Goal: Task Accomplishment & Management: Manage account settings

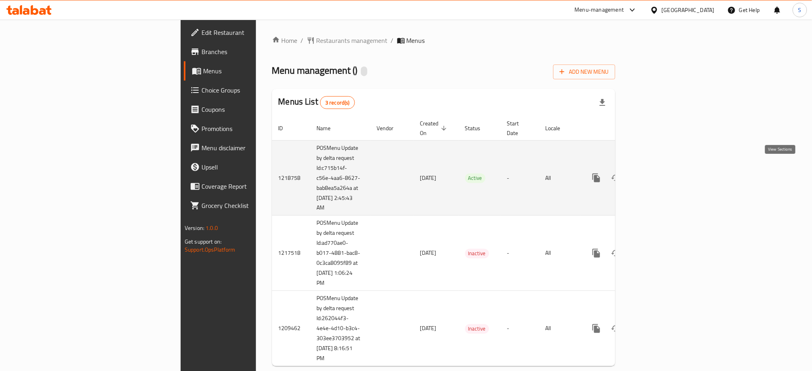
click at [664, 176] on link "enhanced table" at bounding box center [653, 177] width 19 height 19
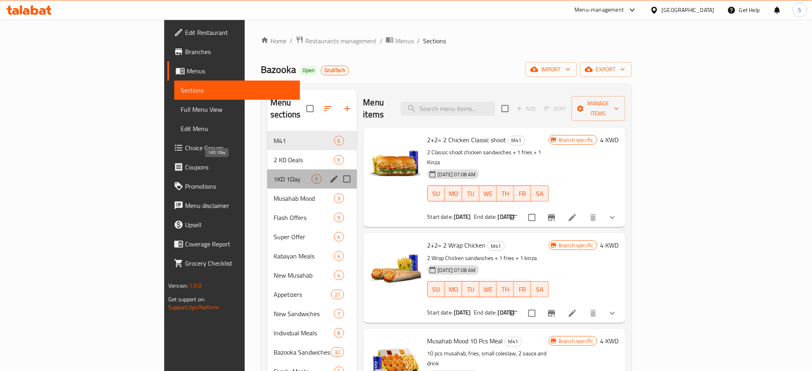
click at [274, 174] on span "1KD 1Day" at bounding box center [293, 179] width 38 height 10
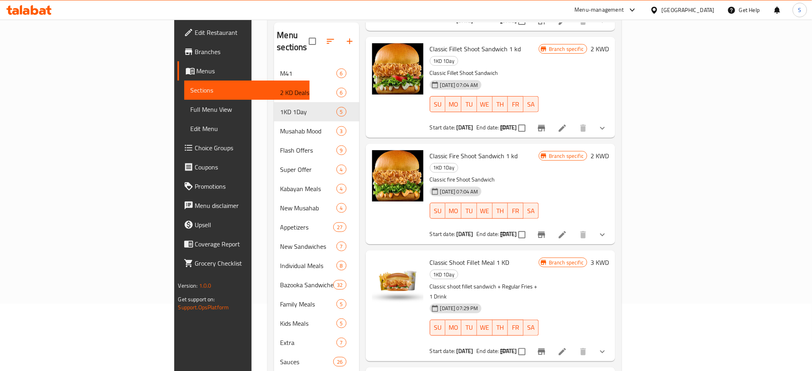
scroll to position [119, 0]
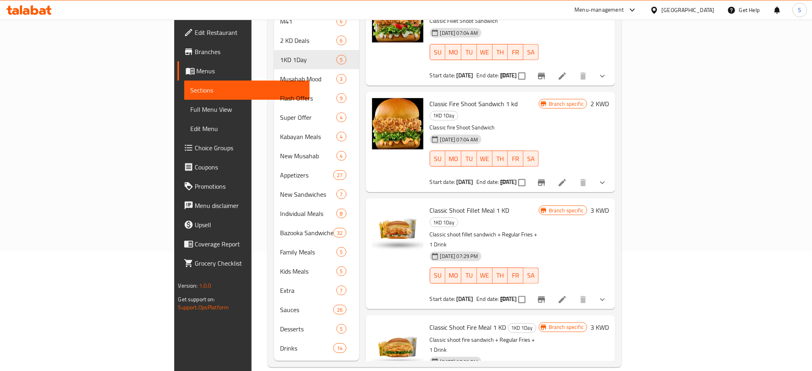
click at [508, 322] on h6 "Classic Shoot Fire Meal 1 KD 1KD 1Day" at bounding box center [484, 327] width 109 height 11
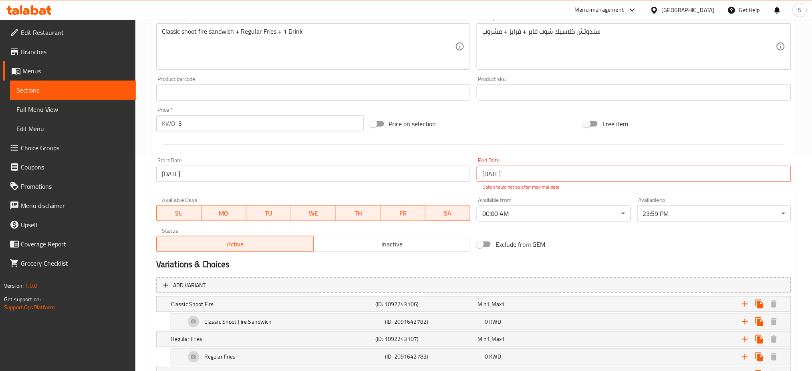
scroll to position [160, 0]
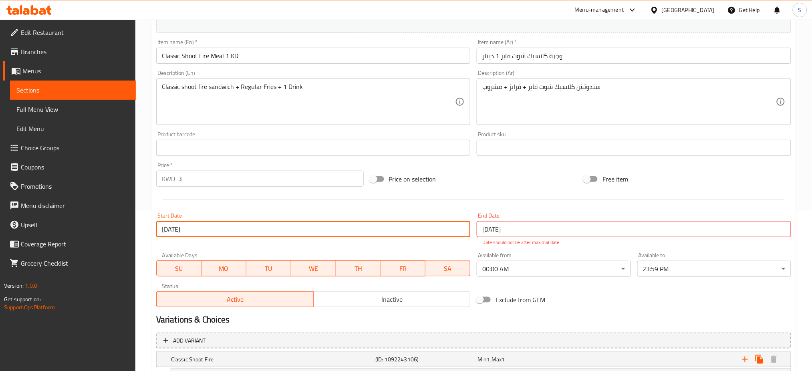
click at [202, 231] on input "[DATE]" at bounding box center [313, 229] width 314 height 16
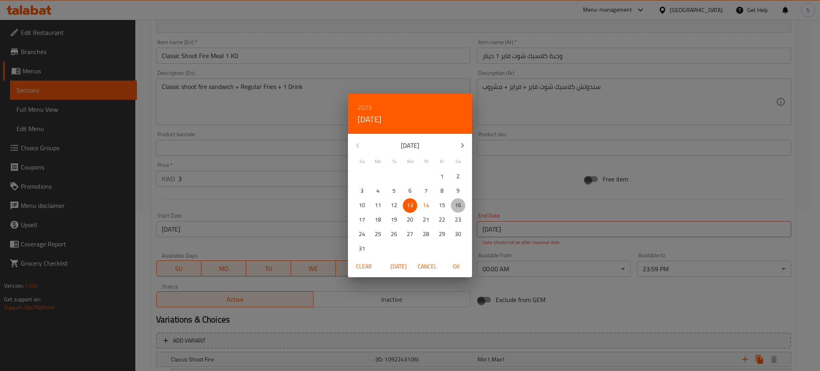
click at [456, 204] on p "16" at bounding box center [458, 205] width 6 height 10
click at [456, 266] on span "OK" at bounding box center [456, 267] width 19 height 10
type input "[DATE]"
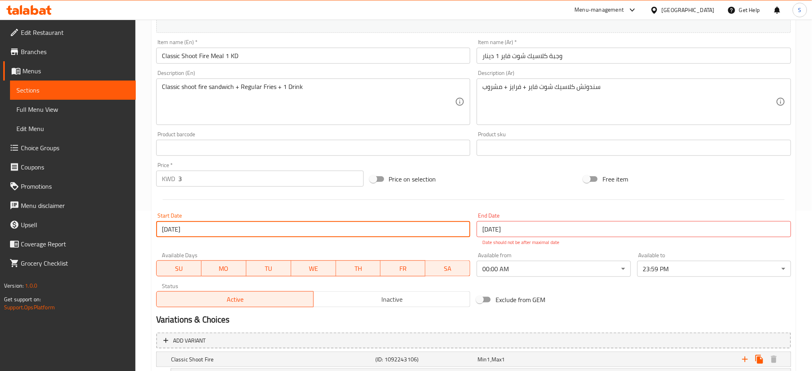
click at [512, 229] on input "[DATE]" at bounding box center [634, 229] width 314 height 16
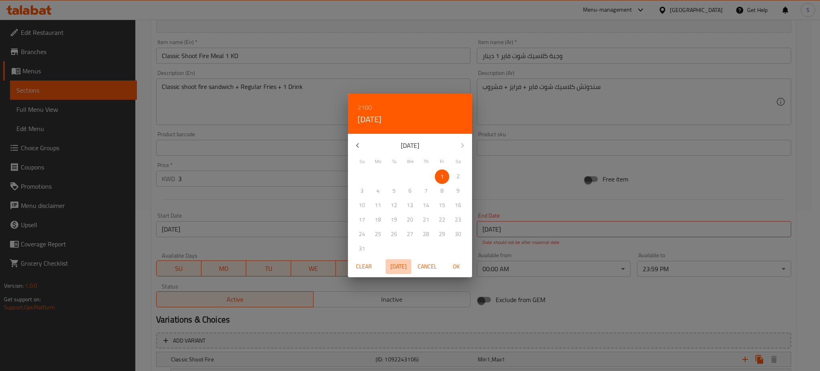
click at [401, 268] on span "[DATE]" at bounding box center [398, 267] width 19 height 10
click at [461, 205] on p "16" at bounding box center [458, 205] width 6 height 10
click at [459, 267] on span "OK" at bounding box center [456, 267] width 19 height 10
type input "[DATE]"
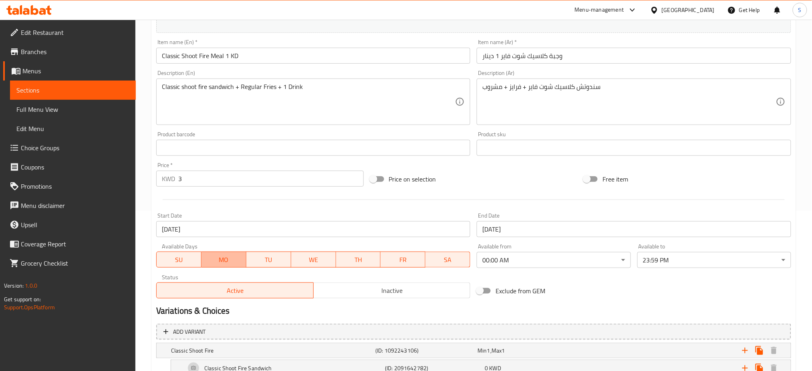
click at [219, 259] on span "MO" at bounding box center [224, 260] width 38 height 12
click at [268, 261] on span "TU" at bounding box center [269, 260] width 38 height 12
drag, startPoint x: 306, startPoint y: 259, endPoint x: 369, endPoint y: 258, distance: 62.5
click at [307, 259] on span "WE" at bounding box center [313, 260] width 38 height 12
click at [369, 258] on span "TH" at bounding box center [358, 260] width 38 height 12
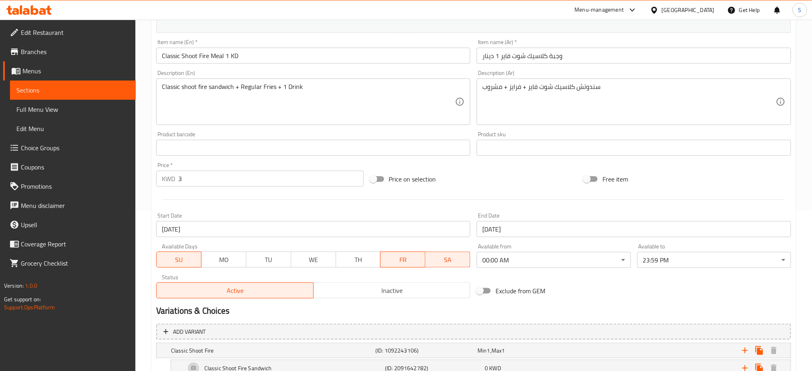
click at [409, 256] on span "FR" at bounding box center [403, 260] width 38 height 12
click at [587, 284] on div "Exclude from GEM" at bounding box center [580, 291] width 214 height 22
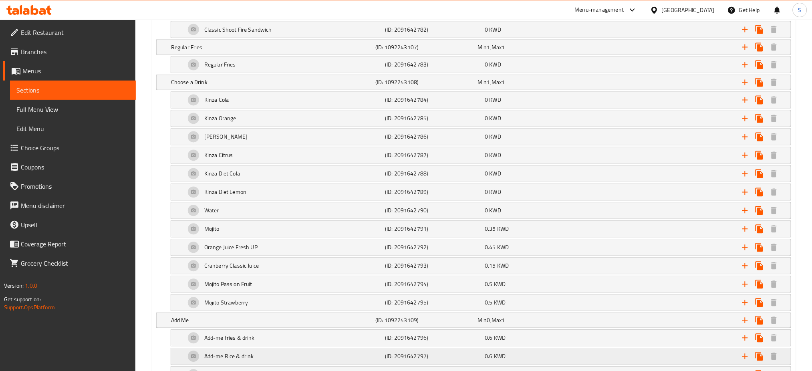
scroll to position [580, 0]
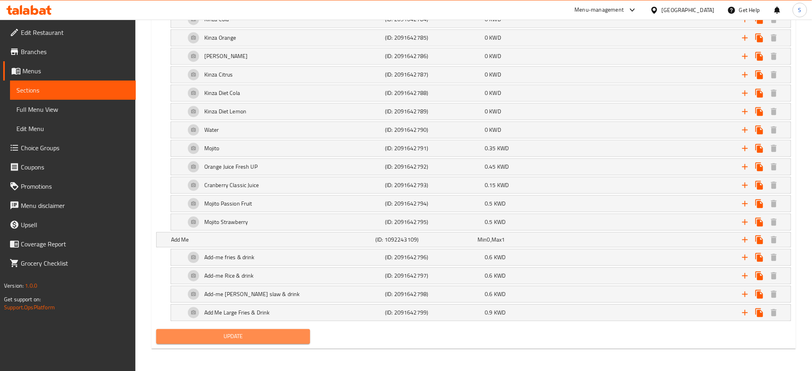
click at [270, 333] on span "Update" at bounding box center [233, 336] width 141 height 10
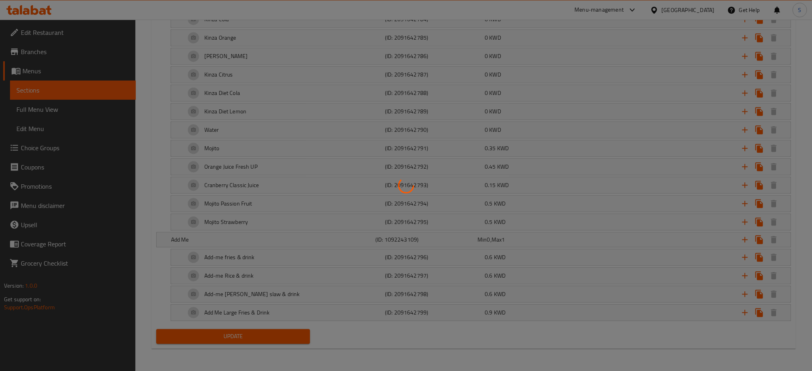
click at [340, 350] on div at bounding box center [406, 185] width 812 height 371
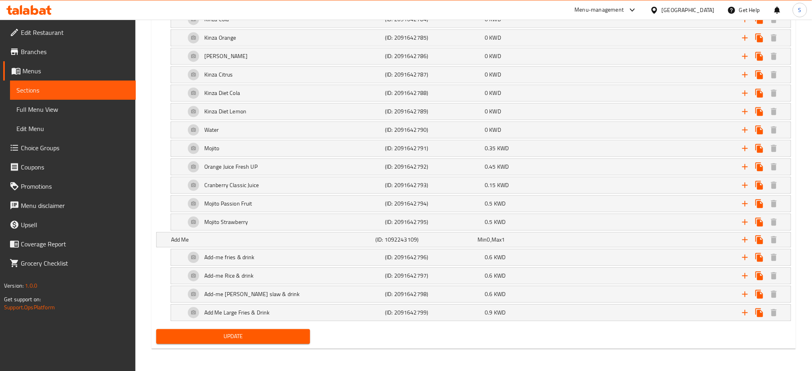
click at [274, 336] on span "Update" at bounding box center [233, 336] width 141 height 10
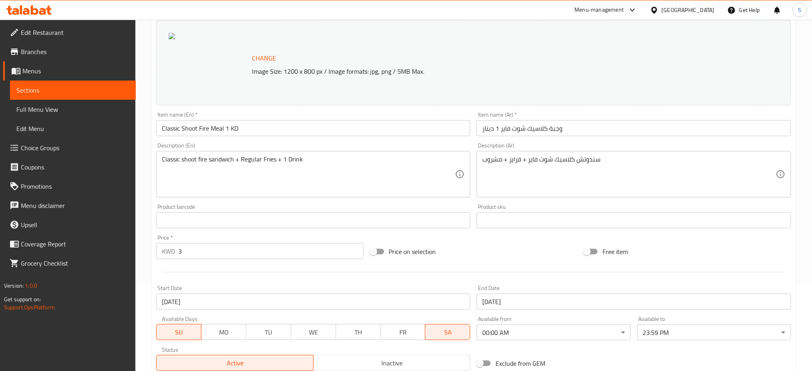
scroll to position [0, 0]
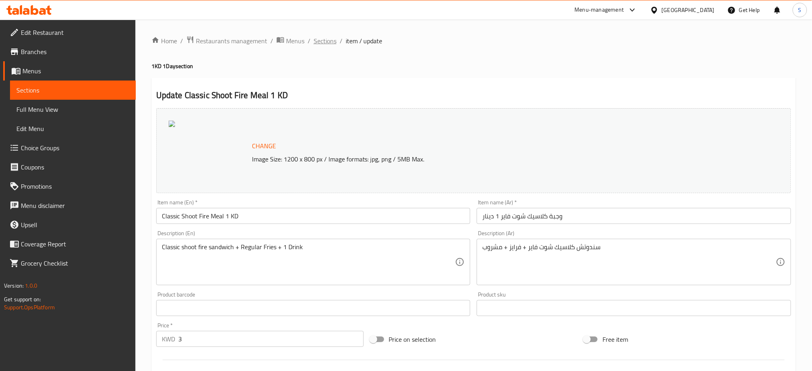
click at [329, 42] on span "Sections" at bounding box center [325, 41] width 23 height 10
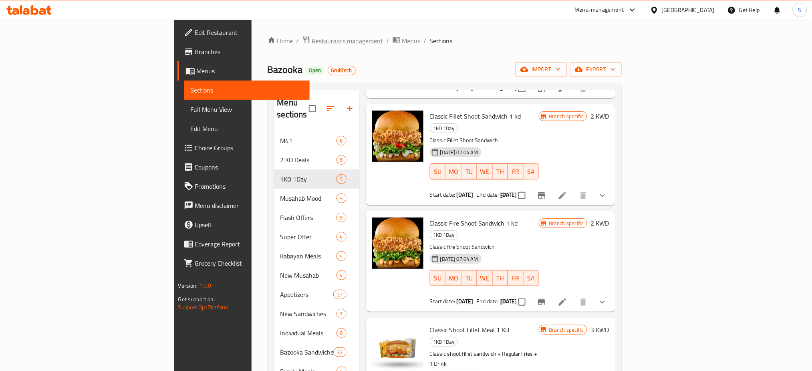
click at [312, 37] on span "Restaurants management" at bounding box center [347, 41] width 71 height 10
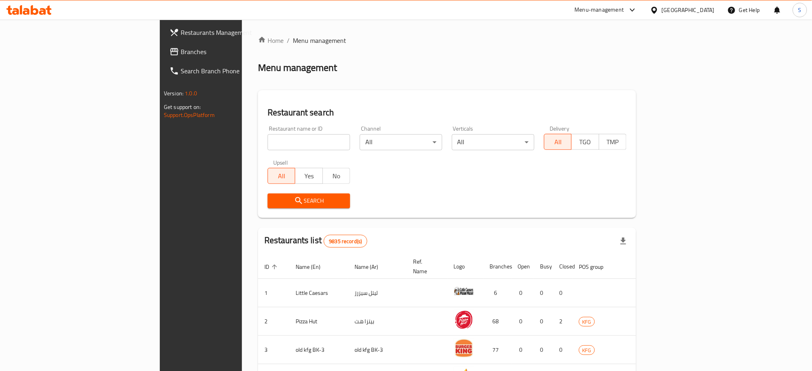
click at [268, 145] on input "search" at bounding box center [309, 142] width 83 height 16
paste input "634508"
type input "634508"
click button "Search" at bounding box center [309, 200] width 83 height 15
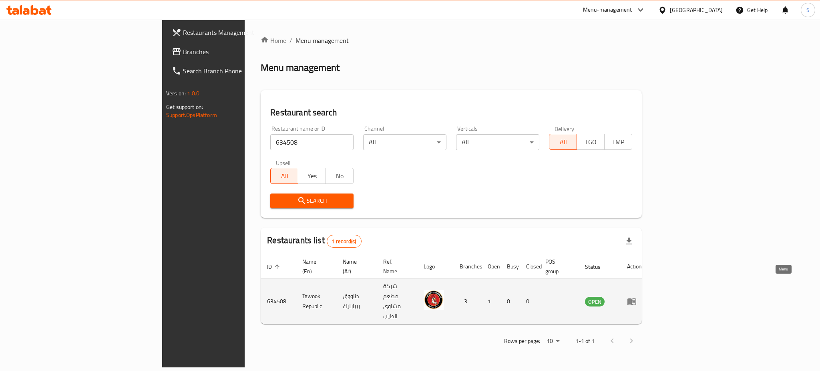
click at [637, 296] on icon "enhanced table" at bounding box center [632, 301] width 10 height 10
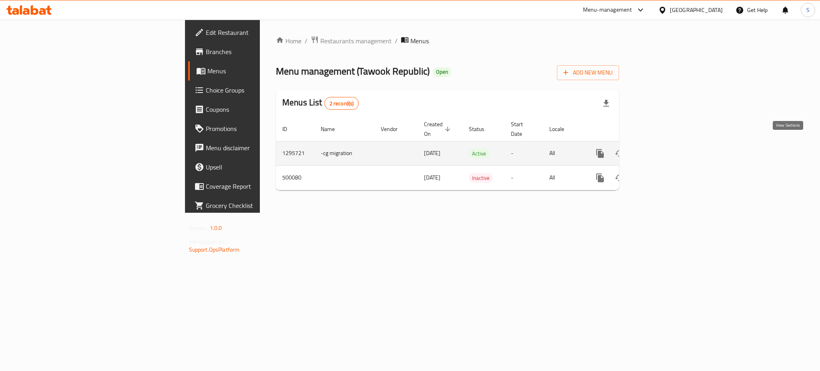
click at [662, 150] on icon "enhanced table" at bounding box center [657, 153] width 7 height 7
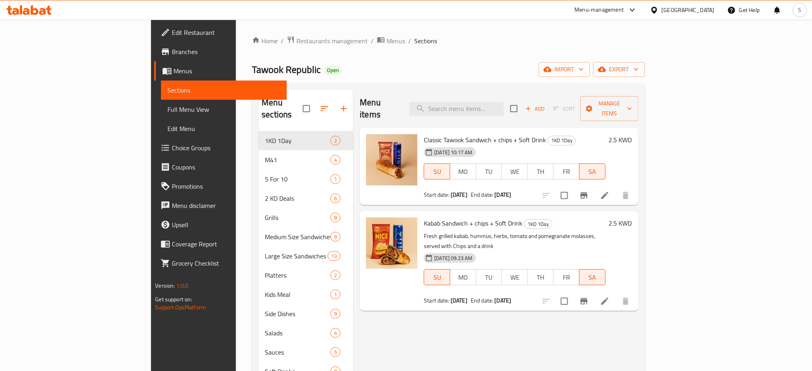
click at [463, 328] on div "Menu items Add Sort Manage items Classic Tawook Sandwich + chips + Soft Drink 1…" at bounding box center [495, 275] width 285 height 371
click at [610, 191] on icon at bounding box center [605, 196] width 10 height 10
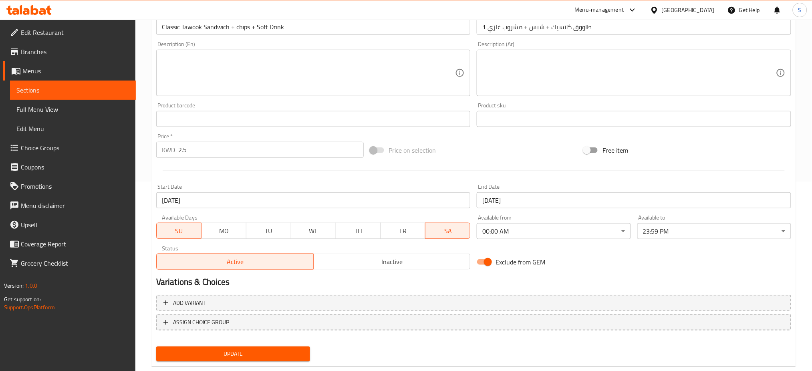
scroll to position [205, 0]
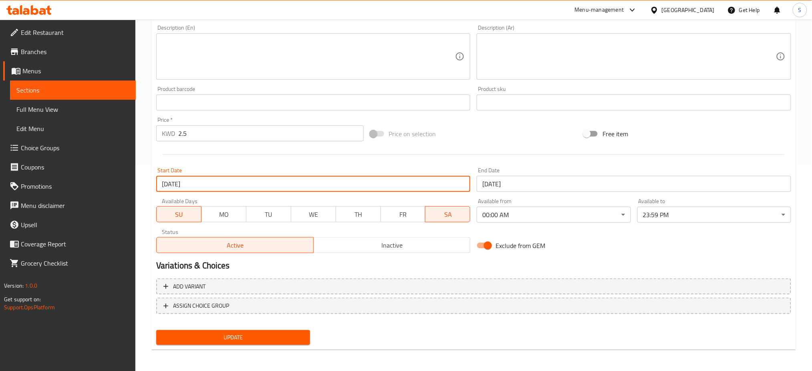
click at [287, 187] on input "[DATE]" at bounding box center [313, 184] width 314 height 16
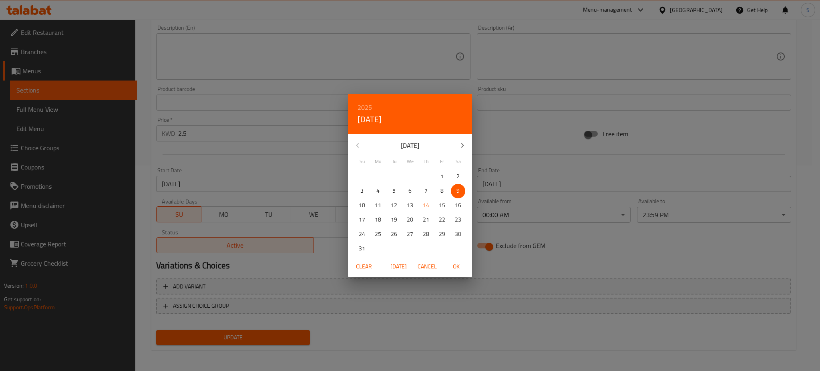
click at [462, 205] on span "16" at bounding box center [458, 205] width 14 height 10
click at [458, 267] on span "OK" at bounding box center [456, 267] width 19 height 10
type input "[DATE]"
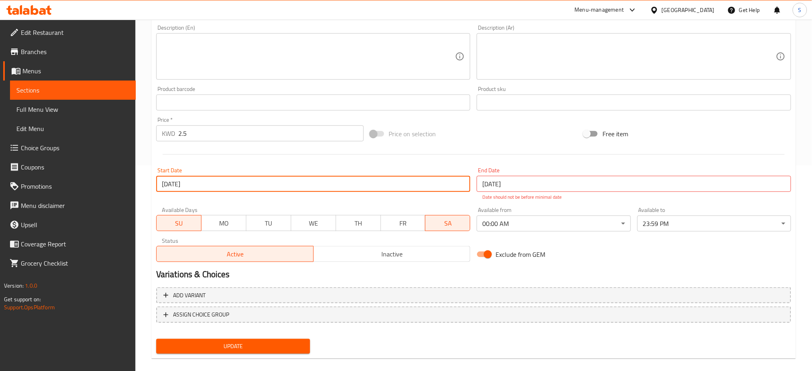
click at [523, 183] on input "[DATE]" at bounding box center [634, 184] width 314 height 16
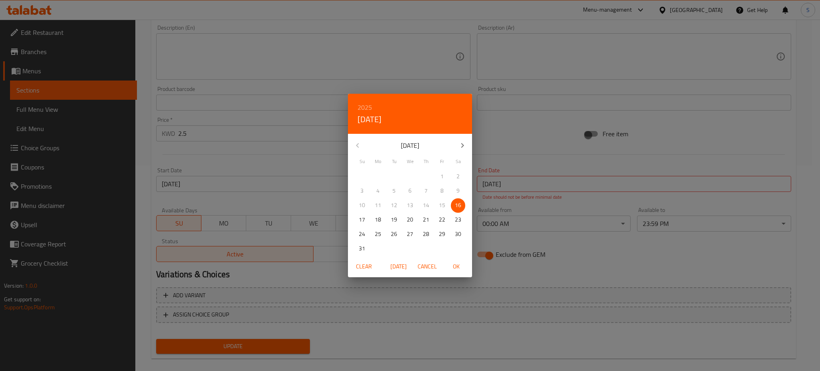
click at [460, 267] on span "OK" at bounding box center [456, 267] width 19 height 10
type input "[DATE]"
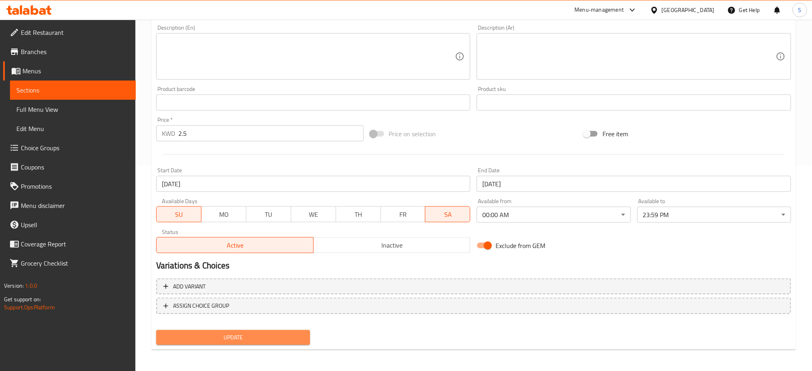
click at [272, 335] on span "Update" at bounding box center [233, 337] width 141 height 10
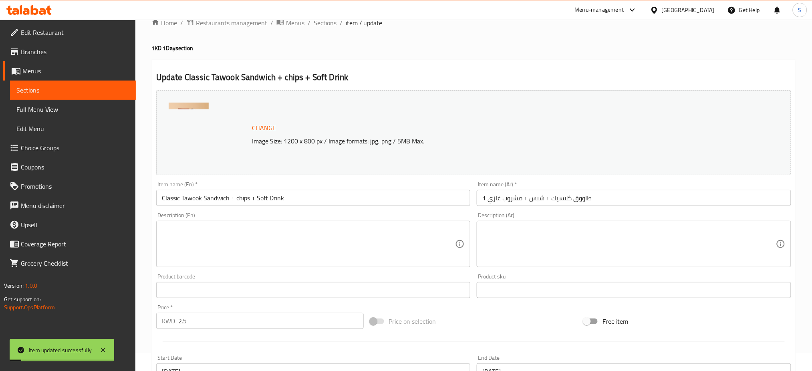
scroll to position [0, 0]
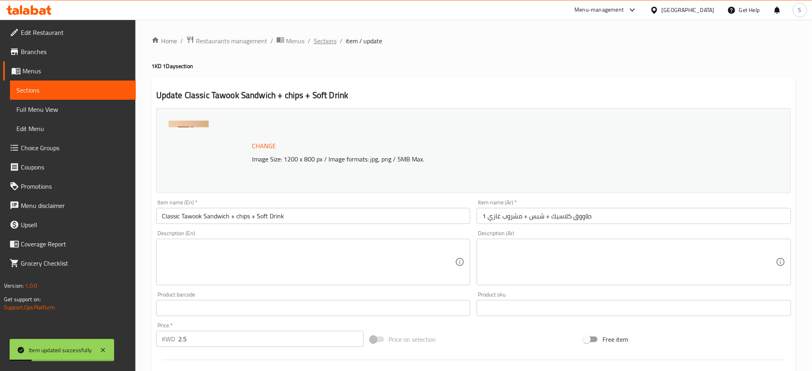
click at [319, 42] on span "Sections" at bounding box center [325, 41] width 23 height 10
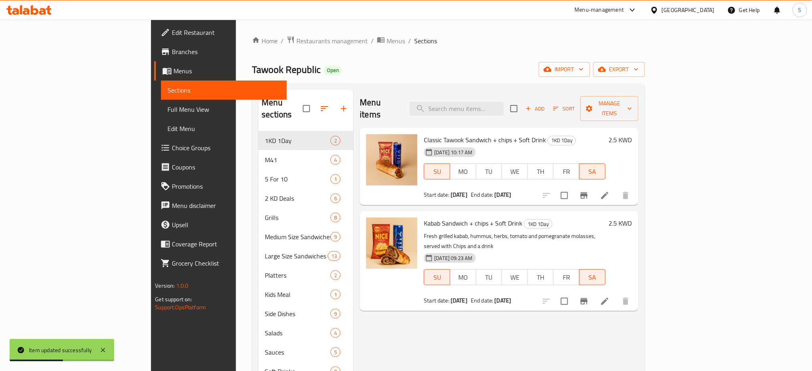
click at [635, 292] on div at bounding box center [586, 301] width 99 height 19
click at [608, 298] on icon at bounding box center [604, 301] width 7 height 7
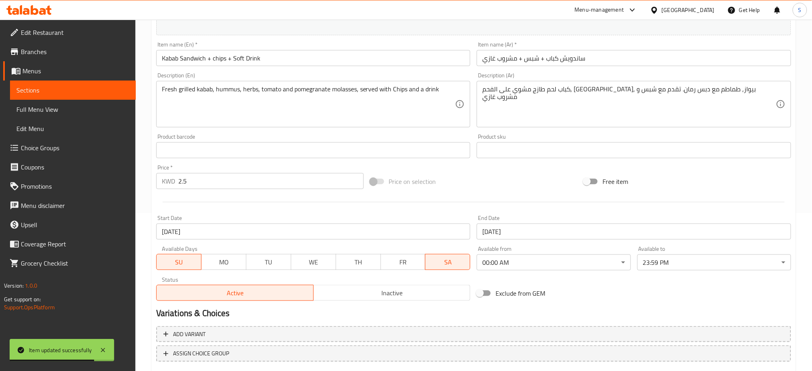
scroll to position [205, 0]
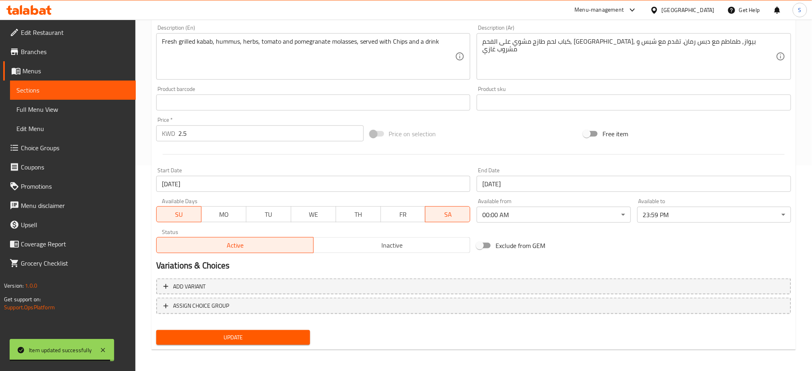
click at [215, 181] on input "[DATE]" at bounding box center [313, 184] width 314 height 16
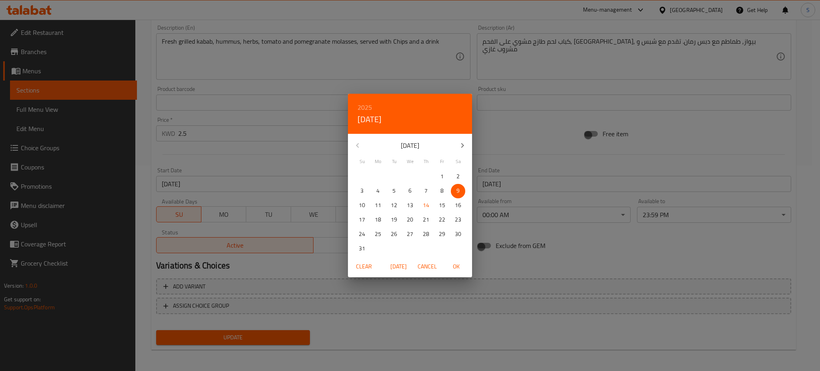
click at [455, 203] on p "16" at bounding box center [458, 205] width 6 height 10
click at [458, 269] on span "OK" at bounding box center [456, 267] width 19 height 10
type input "[DATE]"
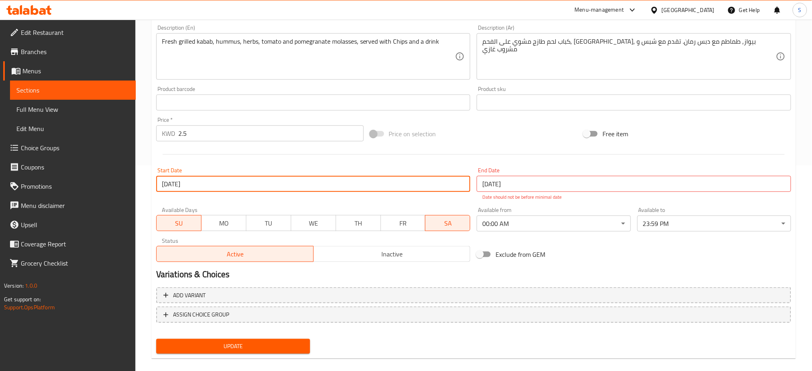
click at [519, 185] on input "[DATE]" at bounding box center [634, 184] width 314 height 16
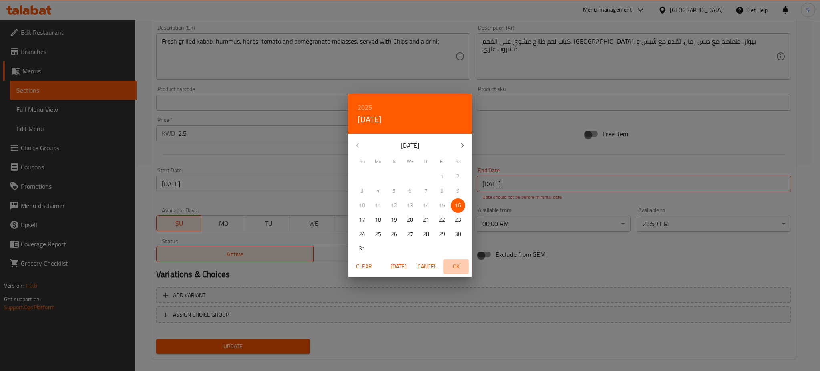
click at [458, 268] on span "OK" at bounding box center [456, 267] width 19 height 10
type input "[DATE]"
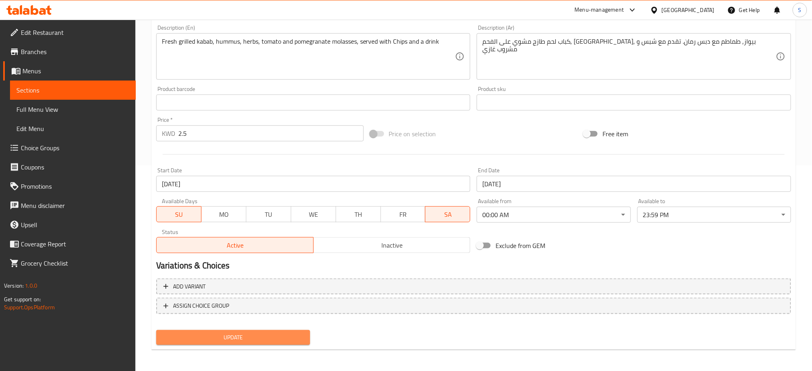
click at [268, 340] on span "Update" at bounding box center [233, 337] width 141 height 10
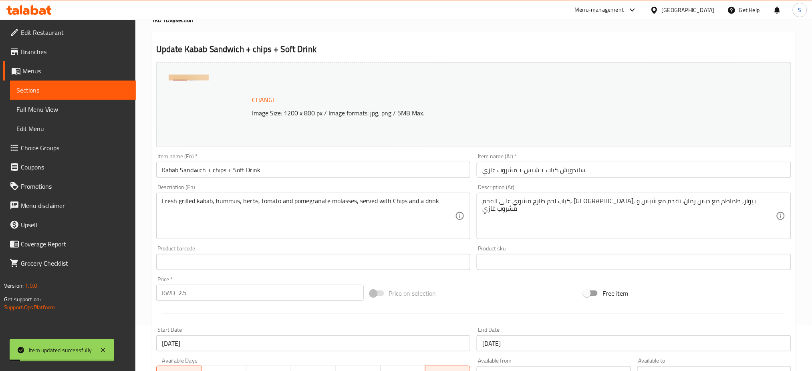
scroll to position [0, 0]
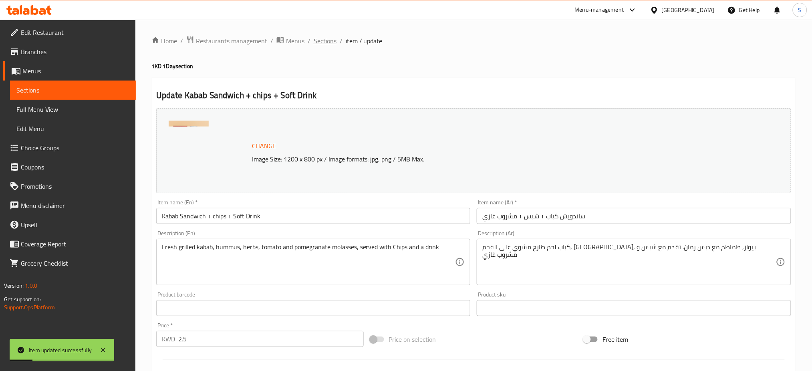
click at [325, 41] on span "Sections" at bounding box center [325, 41] width 23 height 10
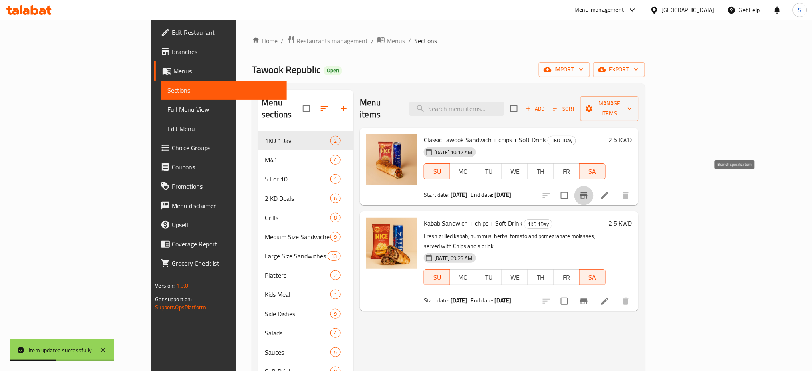
click at [589, 191] on icon "Branch-specific-item" at bounding box center [584, 196] width 10 height 10
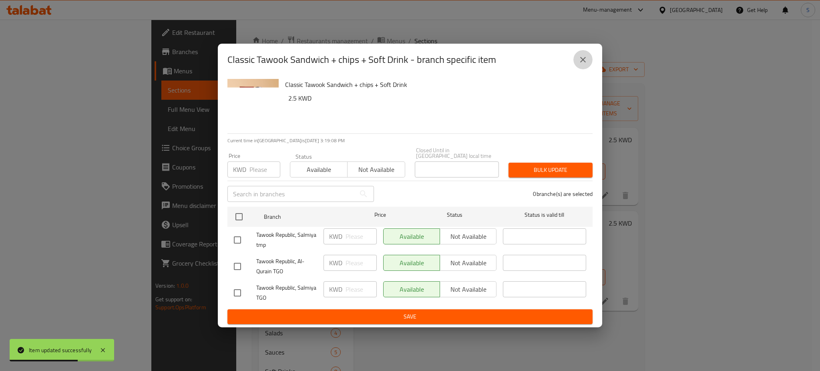
click at [582, 62] on icon "close" at bounding box center [583, 60] width 6 height 6
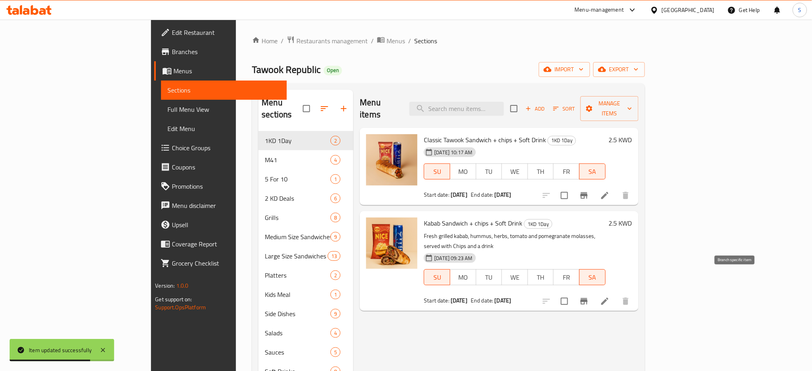
click at [589, 296] on icon "Branch-specific-item" at bounding box center [584, 301] width 10 height 10
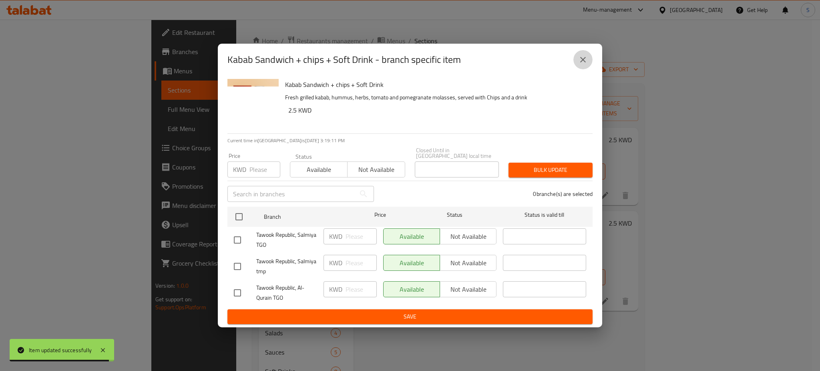
click at [579, 60] on icon "close" at bounding box center [583, 60] width 10 height 10
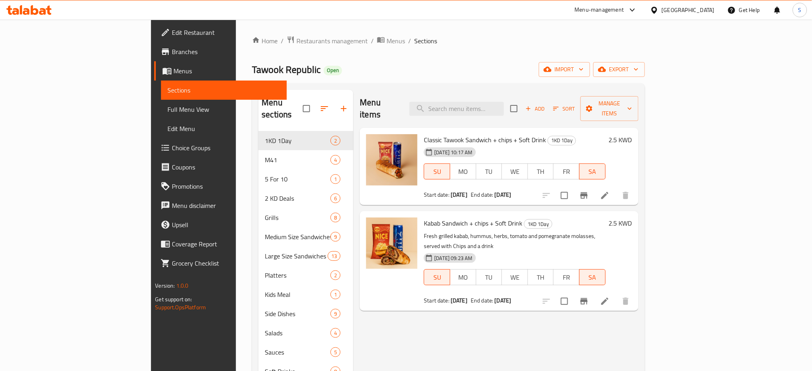
click at [616, 190] on li at bounding box center [605, 195] width 22 height 14
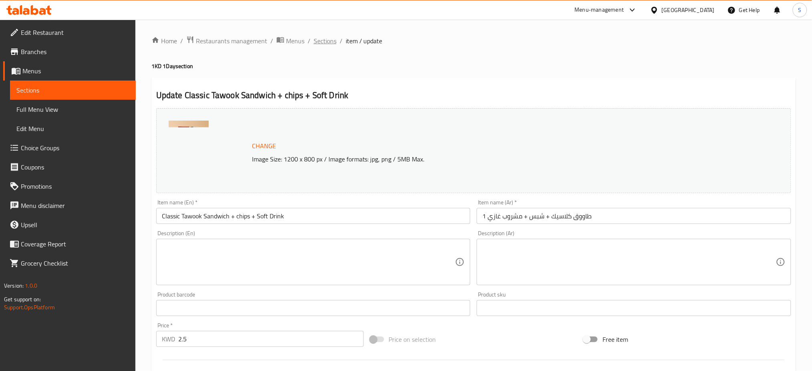
click at [327, 38] on span "Sections" at bounding box center [325, 41] width 23 height 10
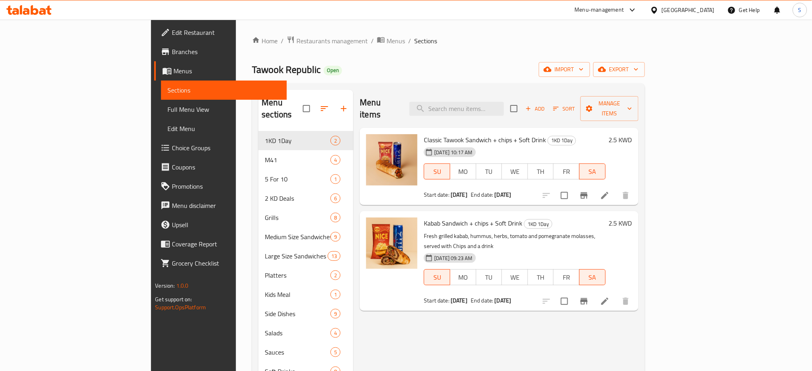
click at [610, 296] on icon at bounding box center [605, 301] width 10 height 10
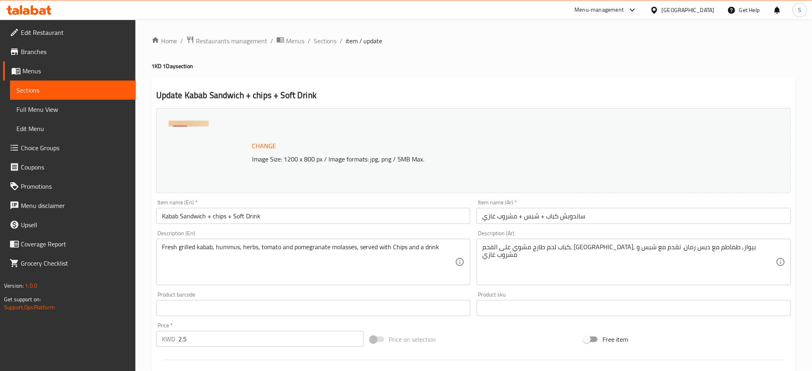
drag, startPoint x: 514, startPoint y: 42, endPoint x: 493, endPoint y: 16, distance: 33.1
click at [513, 41] on ol "Home / Restaurants management / Menus / Sections / item / update" at bounding box center [473, 41] width 644 height 10
drag, startPoint x: 539, startPoint y: 39, endPoint x: 521, endPoint y: 28, distance: 21.1
click at [539, 39] on ol "Home / Restaurants management / Menus / Sections / item / update" at bounding box center [473, 41] width 644 height 10
click at [38, 48] on span "Branches" at bounding box center [75, 52] width 109 height 10
